Goal: Task Accomplishment & Management: Manage account settings

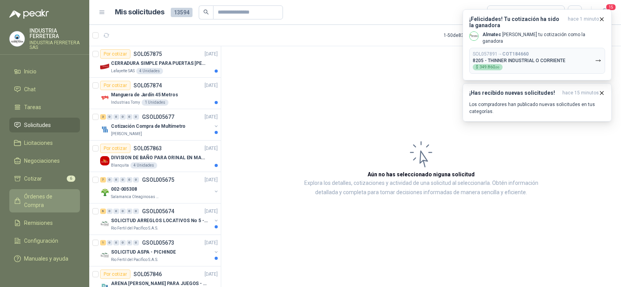
click at [56, 193] on span "Órdenes de Compra" at bounding box center [48, 200] width 49 height 17
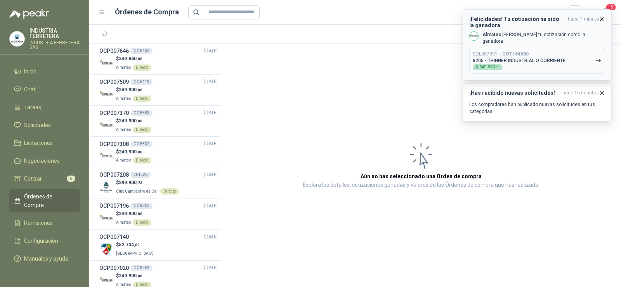
click at [518, 58] on p "8205 - THINNER INDUSTRIAL O CORRIENTE" at bounding box center [519, 60] width 93 height 5
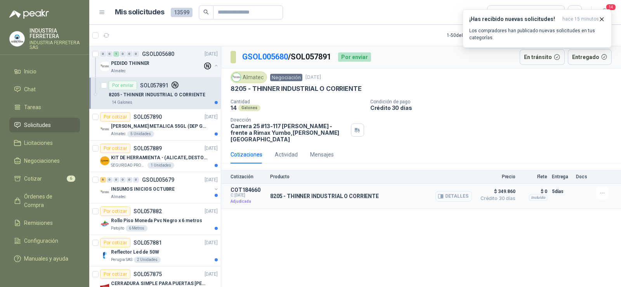
click at [450, 191] on button "Detalles" at bounding box center [453, 196] width 36 height 10
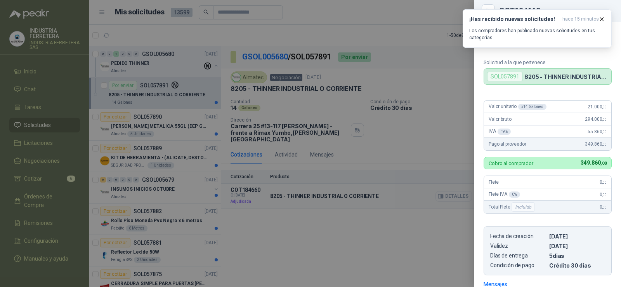
scroll to position [113, 0]
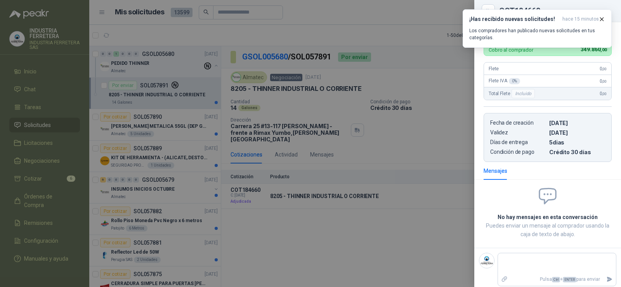
click at [396, 275] on div at bounding box center [310, 143] width 621 height 287
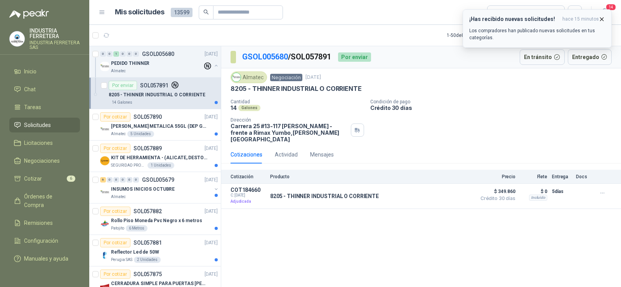
click at [602, 21] on icon "button" at bounding box center [601, 19] width 7 height 7
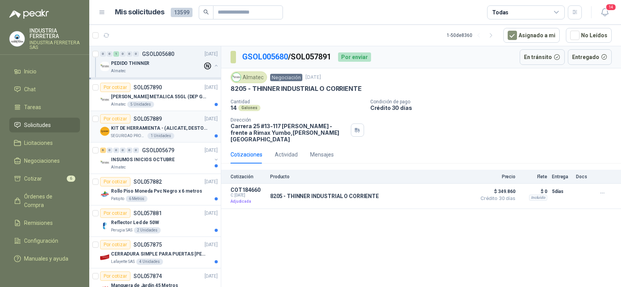
scroll to position [0, 0]
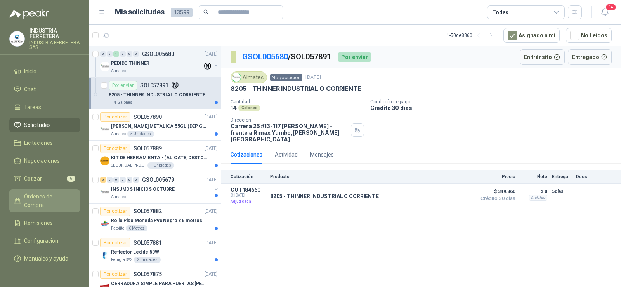
click at [49, 195] on span "Órdenes de Compra" at bounding box center [48, 200] width 49 height 17
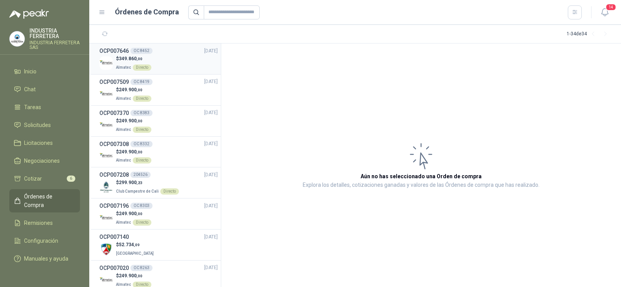
click at [157, 60] on div "$ 349.860 ,00 Almatec Directo" at bounding box center [158, 63] width 118 height 16
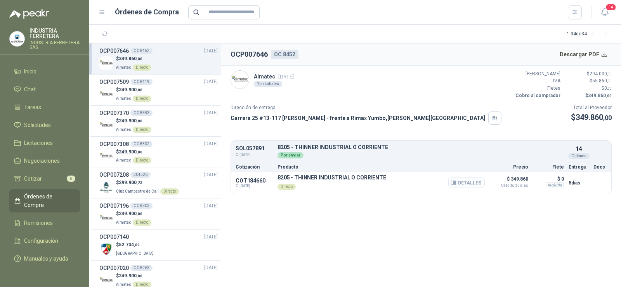
click at [466, 182] on button "Detalles" at bounding box center [466, 182] width 36 height 10
click at [586, 57] on button "Descargar PDF" at bounding box center [583, 55] width 57 height 16
